Goal: Information Seeking & Learning: Learn about a topic

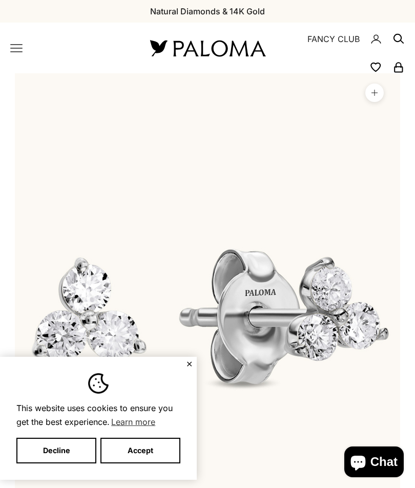
scroll to position [0, 796]
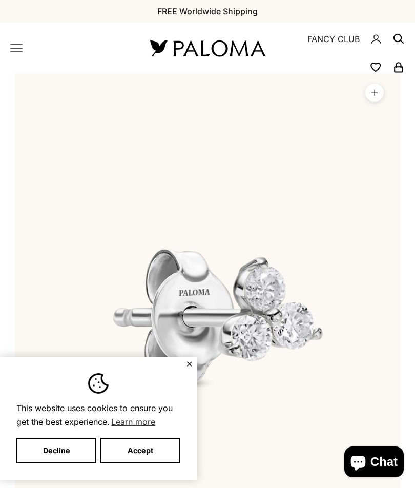
click at [151, 449] on button "Accept" at bounding box center [140, 451] width 80 height 26
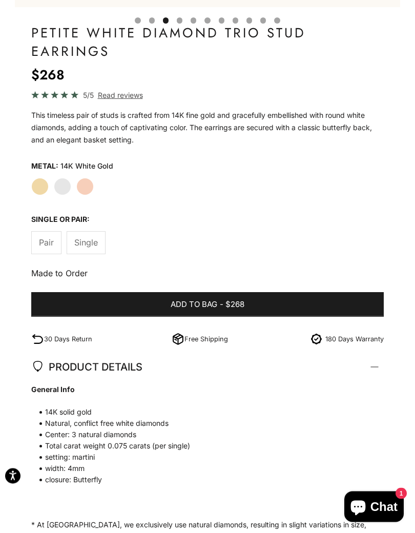
scroll to position [542, 0]
click at [42, 245] on span "Pair" at bounding box center [46, 242] width 15 height 13
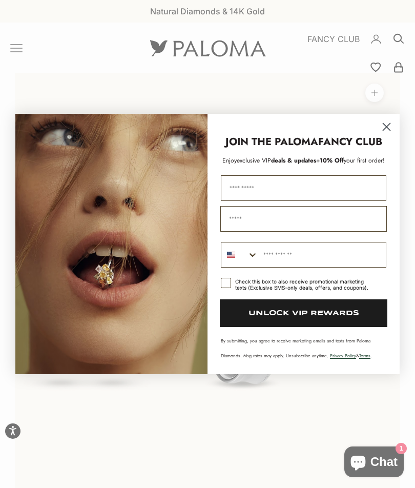
click at [392, 122] on circle "Close dialog" at bounding box center [386, 126] width 17 height 17
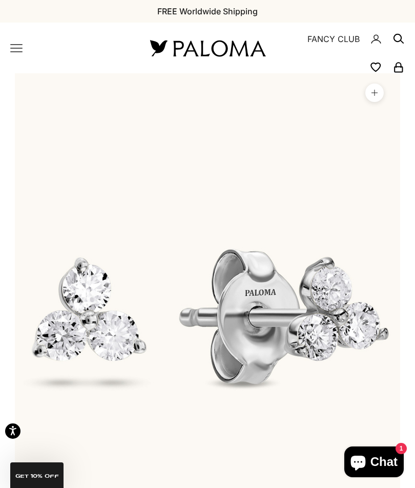
click at [22, 47] on icon "Primary navigation" at bounding box center [16, 48] width 12 height 12
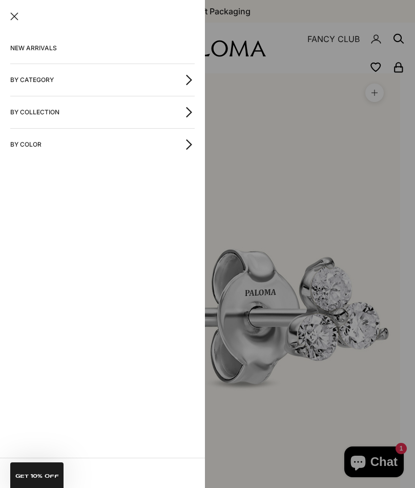
click at [138, 51] on link "NEW ARRIVALS" at bounding box center [102, 48] width 184 height 31
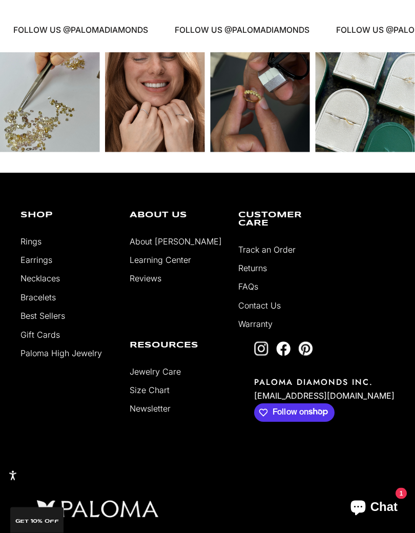
scroll to position [2339, 0]
click at [47, 274] on link "Necklaces" at bounding box center [39, 278] width 39 height 10
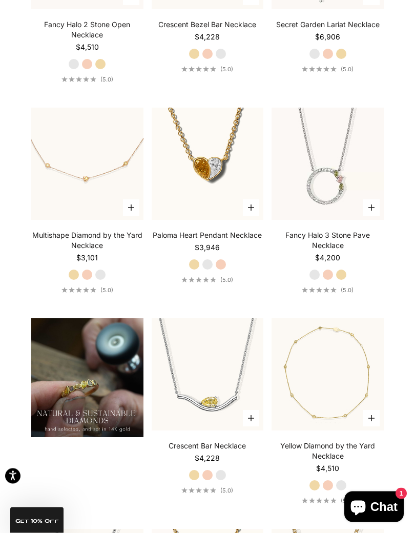
scroll to position [710, 0]
click at [393, 325] on section "Filter Sort by: Featured Sort by Featured Best selling Alphabetically, A-Z Alph…" at bounding box center [207, 309] width 415 height 1359
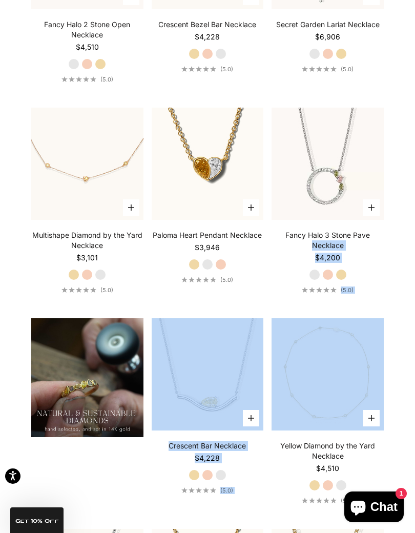
click at [398, 282] on section "Filter Sort by: Featured Sort by Featured Best selling Alphabetically, A-Z Alph…" at bounding box center [207, 309] width 415 height 1359
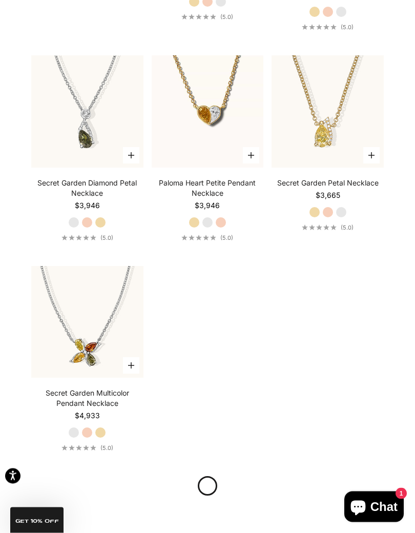
scroll to position [1183, 0]
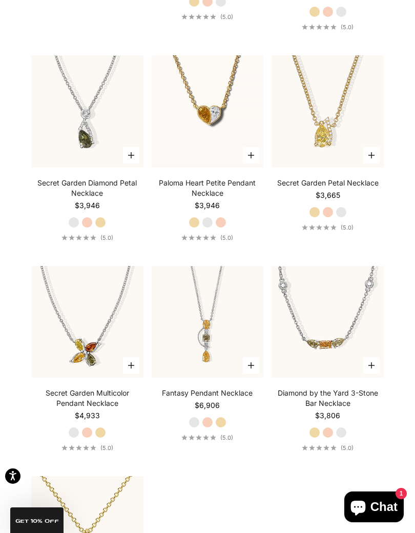
click at [210, 221] on label "White Gold" at bounding box center [207, 222] width 11 height 11
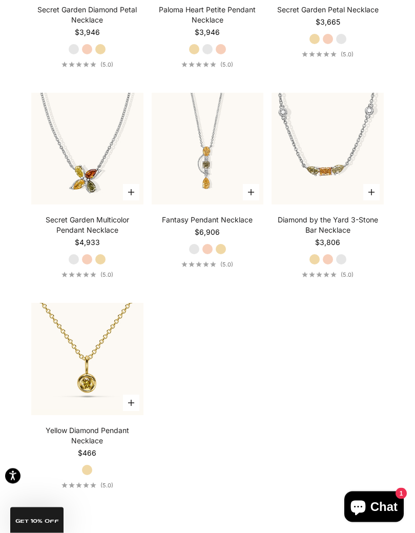
scroll to position [1357, 0]
click at [95, 216] on link "Secret Garden Multicolor Pendant Necklace" at bounding box center [87, 224] width 112 height 20
